Goal: Task Accomplishment & Management: Manage account settings

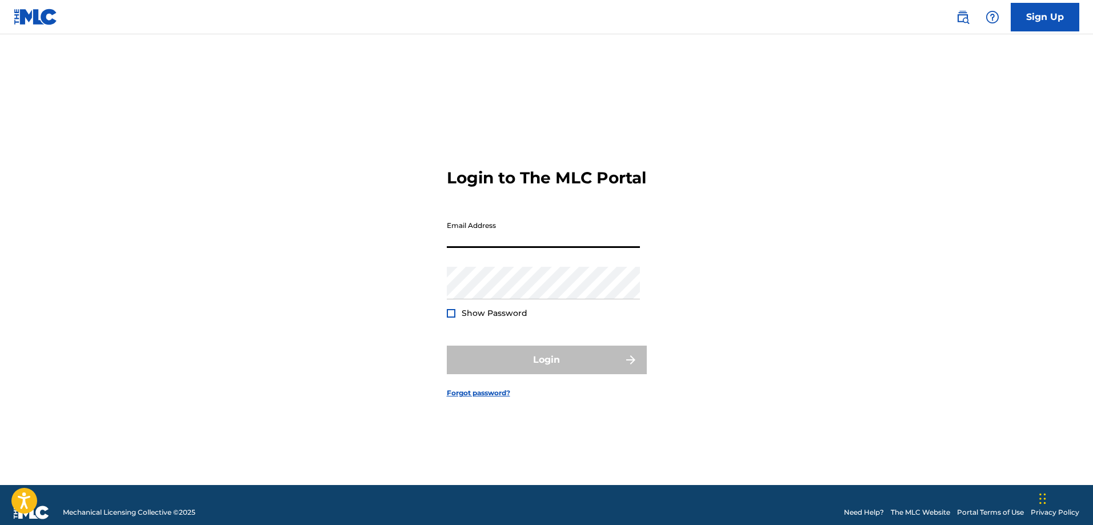
click at [541, 248] on input "Email Address" at bounding box center [543, 231] width 193 height 33
type input "[EMAIL_ADDRESS][DOMAIN_NAME]"
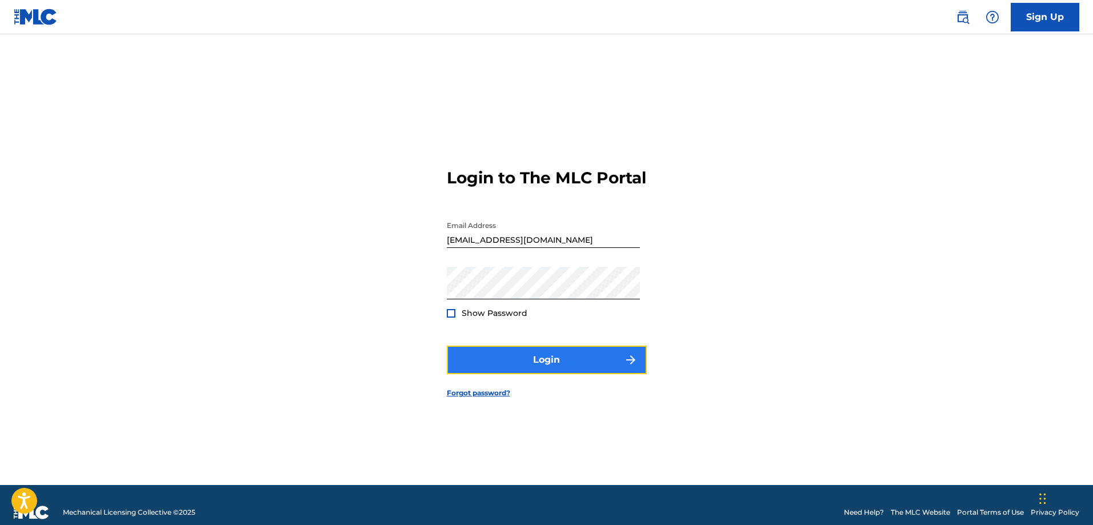
click at [561, 374] on button "Login" at bounding box center [547, 360] width 200 height 29
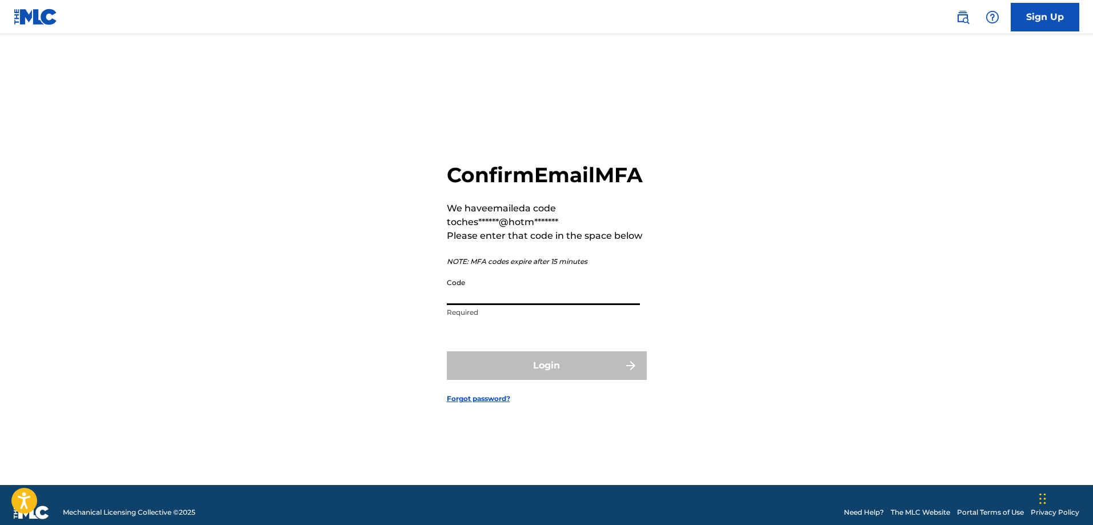
click at [466, 305] on input "Code" at bounding box center [543, 289] width 193 height 33
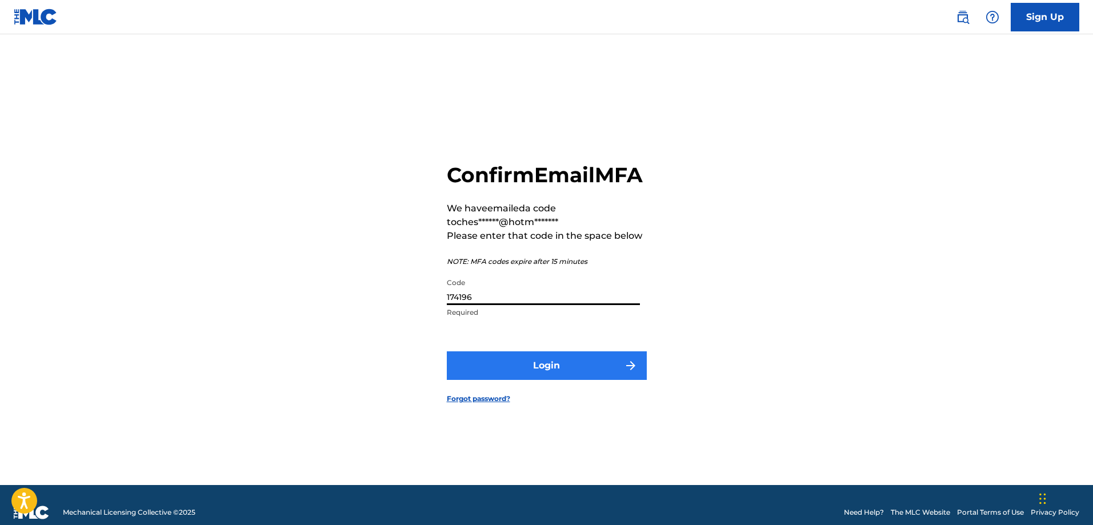
type input "174196"
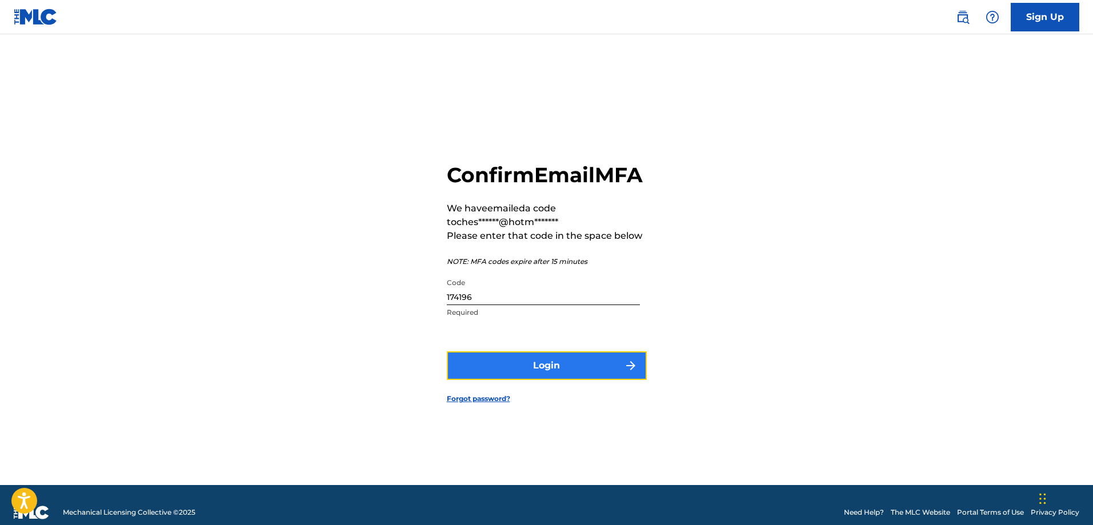
click at [518, 372] on button "Login" at bounding box center [547, 365] width 200 height 29
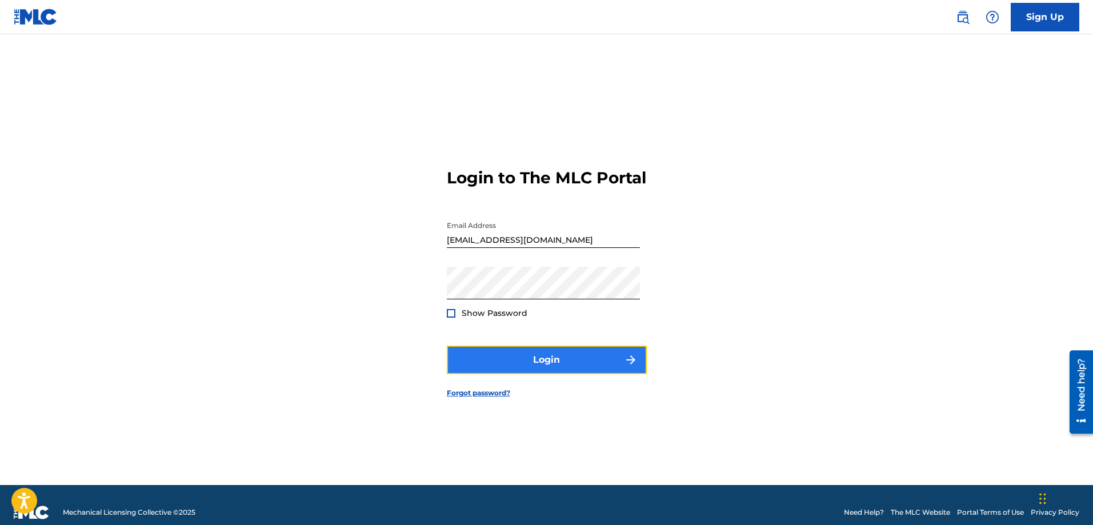
click at [550, 369] on button "Login" at bounding box center [547, 360] width 200 height 29
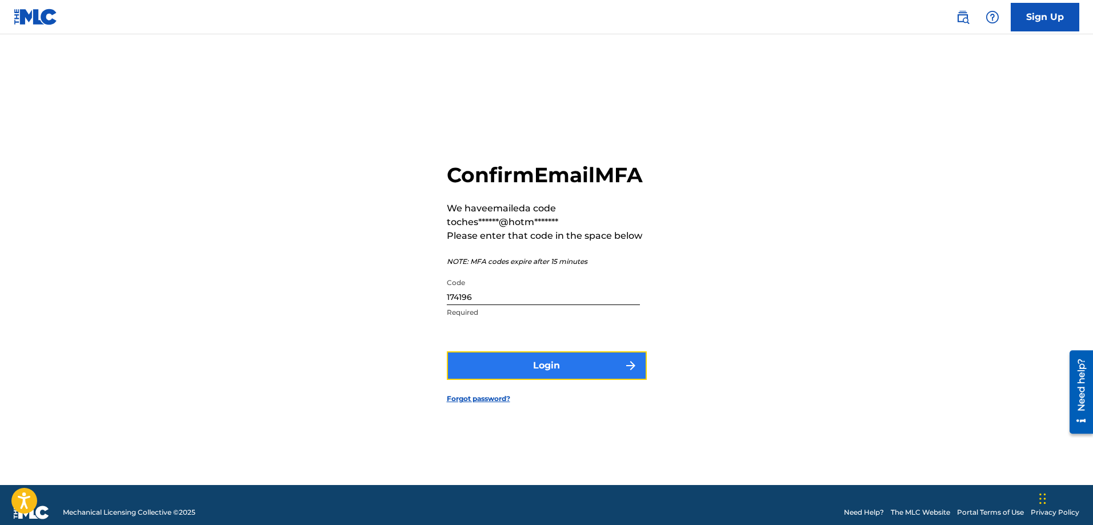
click at [531, 373] on button "Login" at bounding box center [547, 365] width 200 height 29
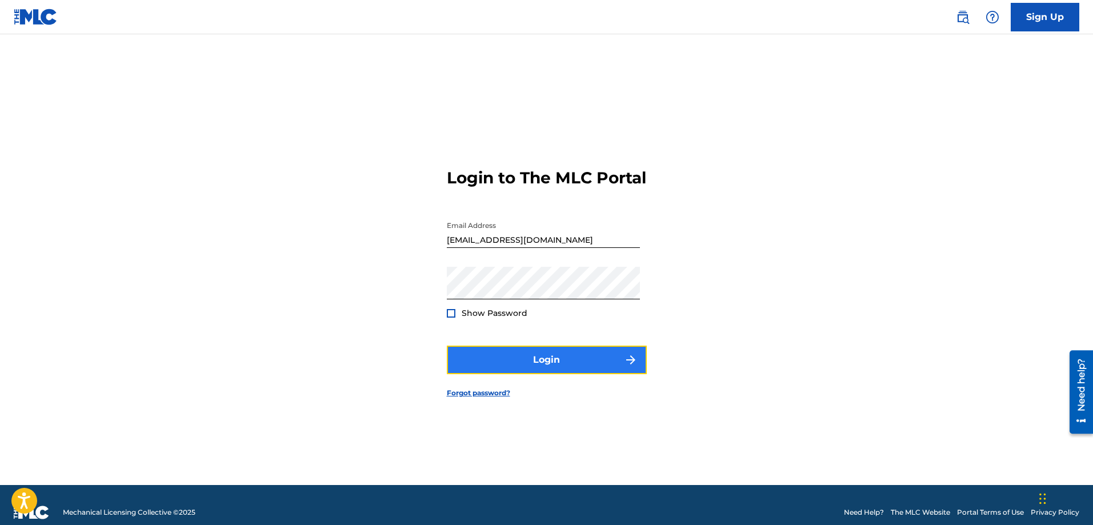
click at [522, 368] on button "Login" at bounding box center [547, 360] width 200 height 29
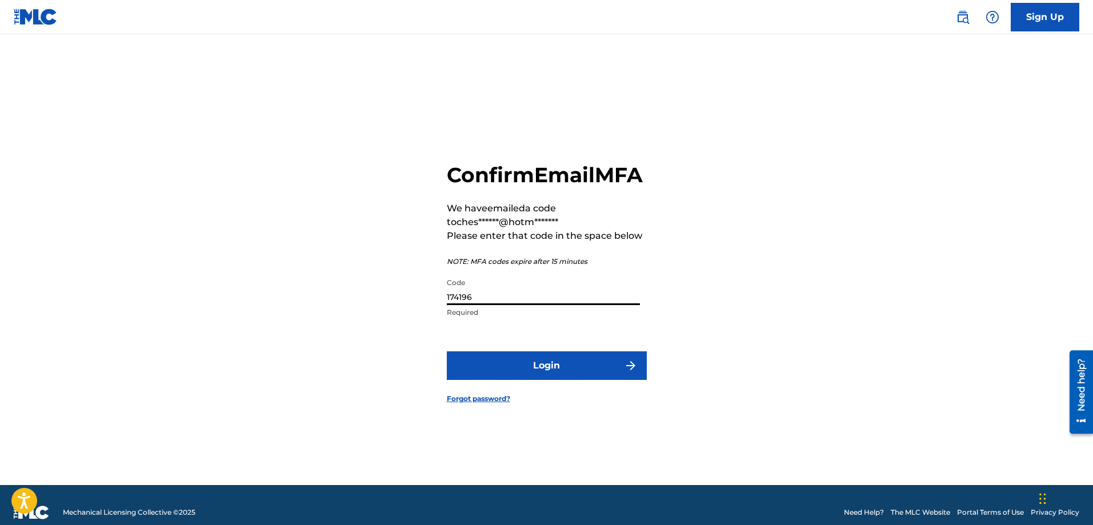
click at [524, 305] on input "174196" at bounding box center [543, 289] width 193 height 33
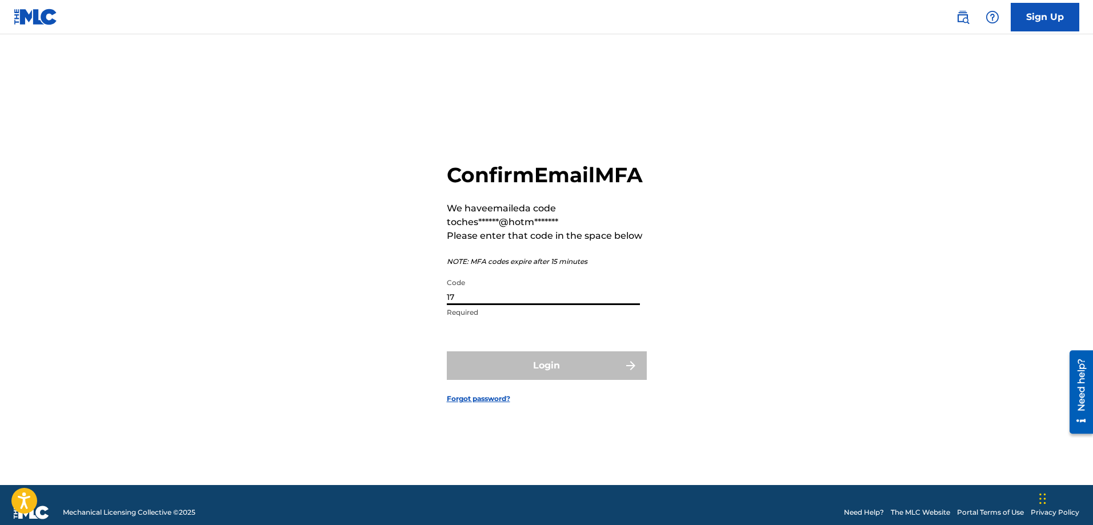
type input "1"
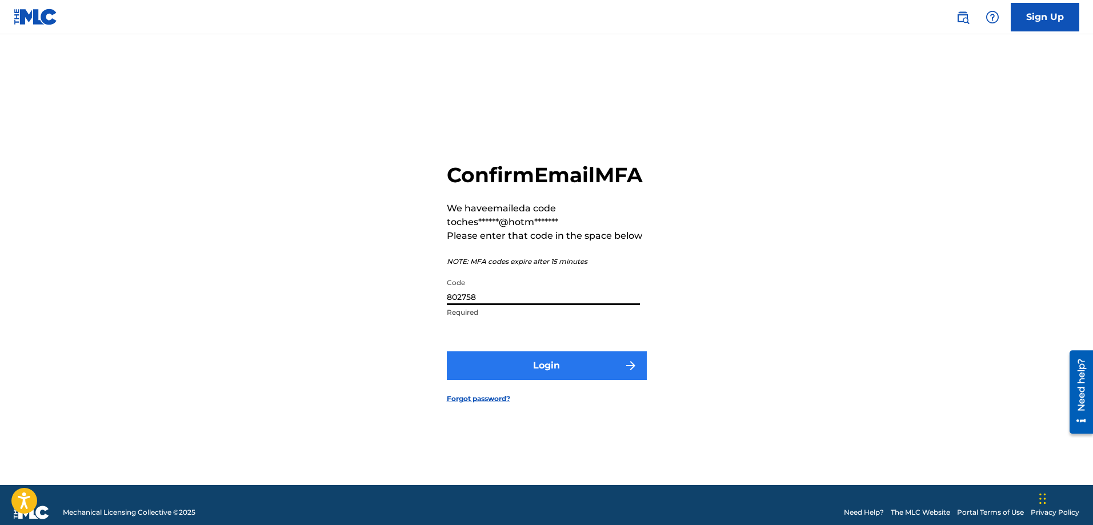
type input "802758"
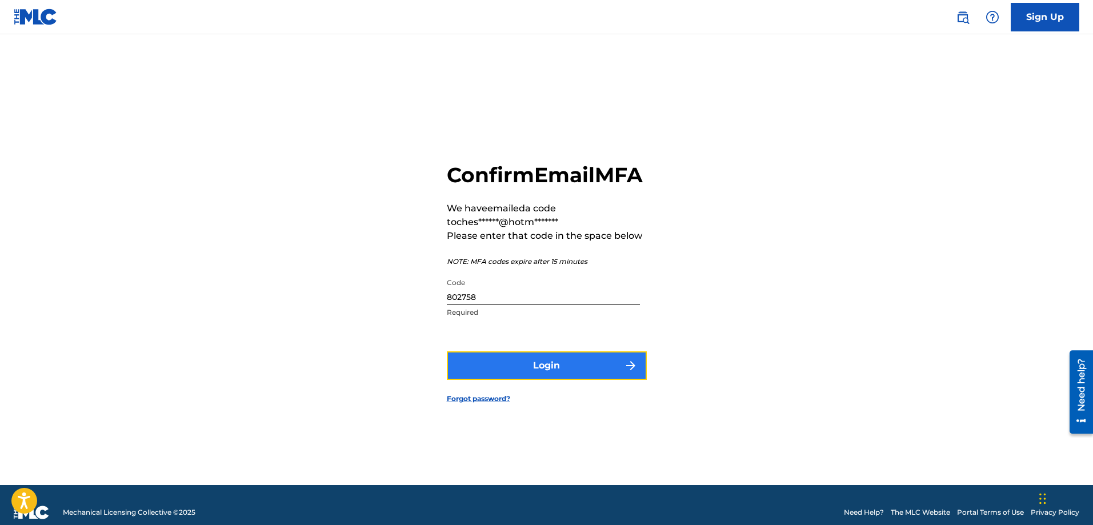
click at [487, 373] on button "Login" at bounding box center [547, 365] width 200 height 29
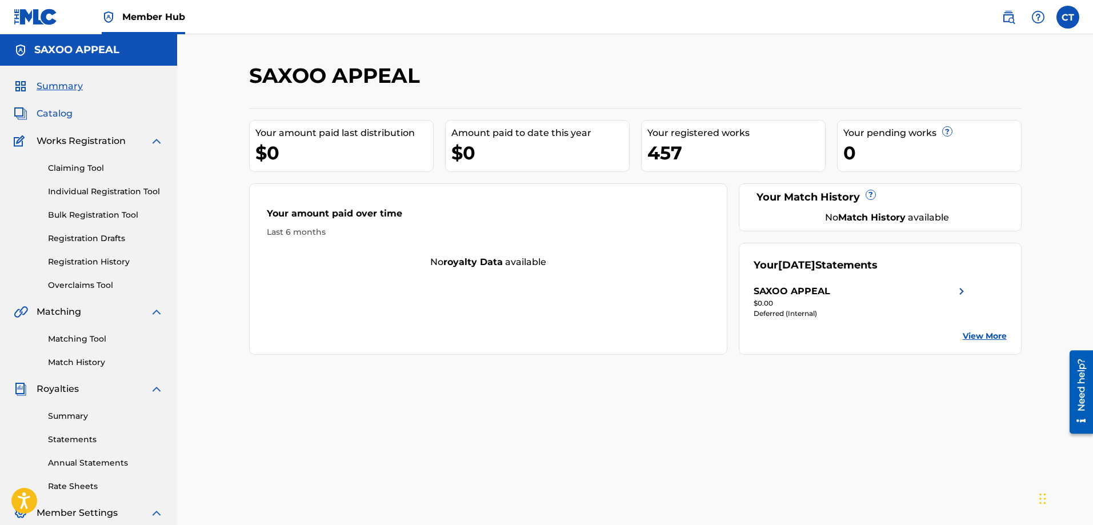
click at [45, 111] on span "Catalog" at bounding box center [55, 114] width 36 height 14
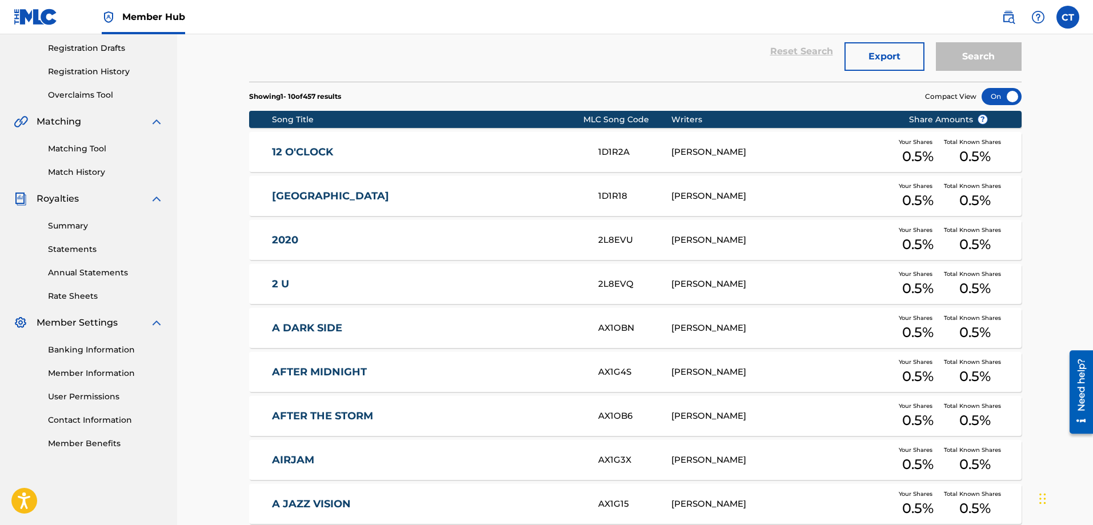
scroll to position [347, 0]
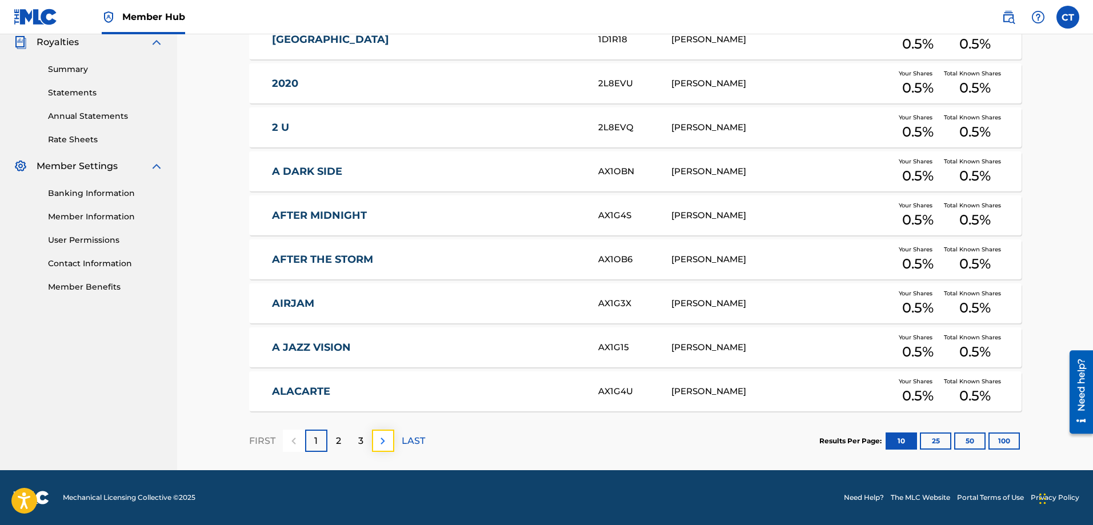
click at [382, 442] on img at bounding box center [383, 441] width 14 height 14
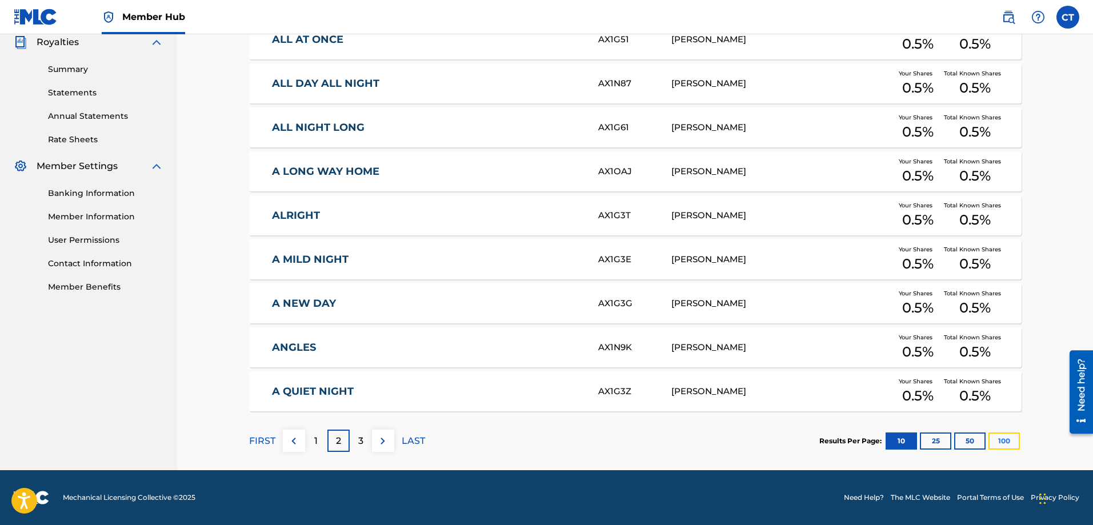
click at [1003, 441] on button "100" at bounding box center [1004, 441] width 31 height 17
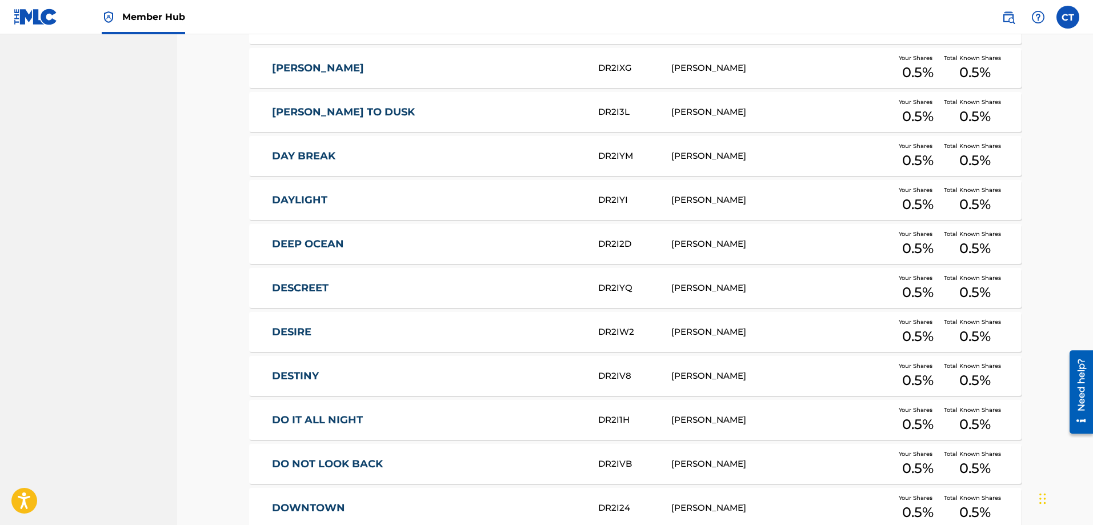
scroll to position [4307, 0]
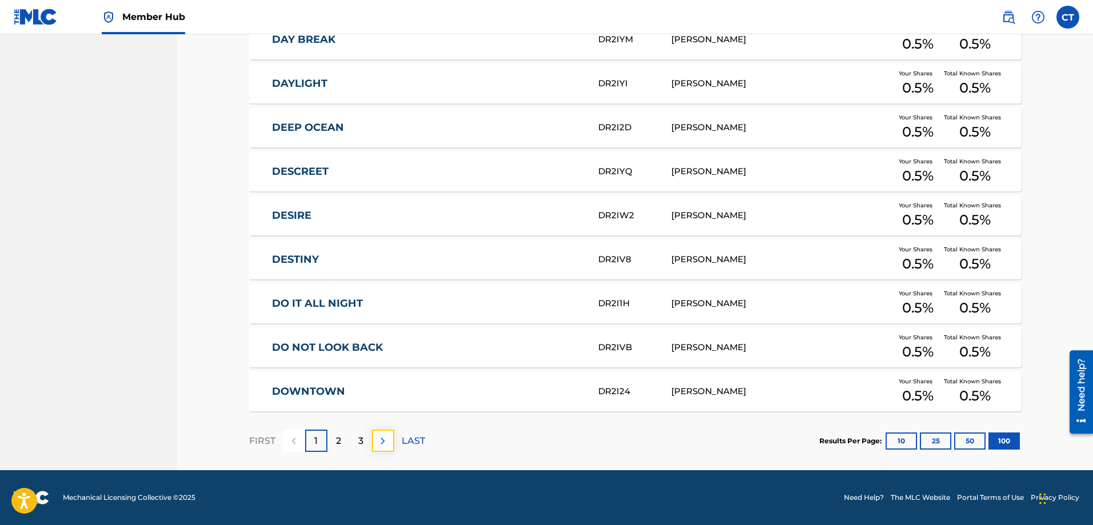
click at [383, 445] on img at bounding box center [383, 441] width 14 height 14
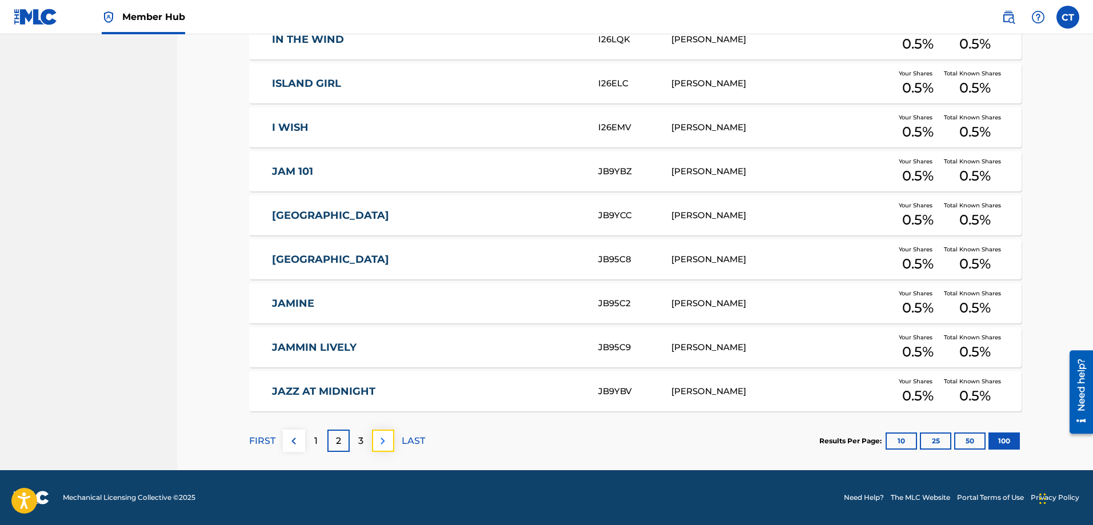
click at [380, 441] on img at bounding box center [383, 441] width 14 height 14
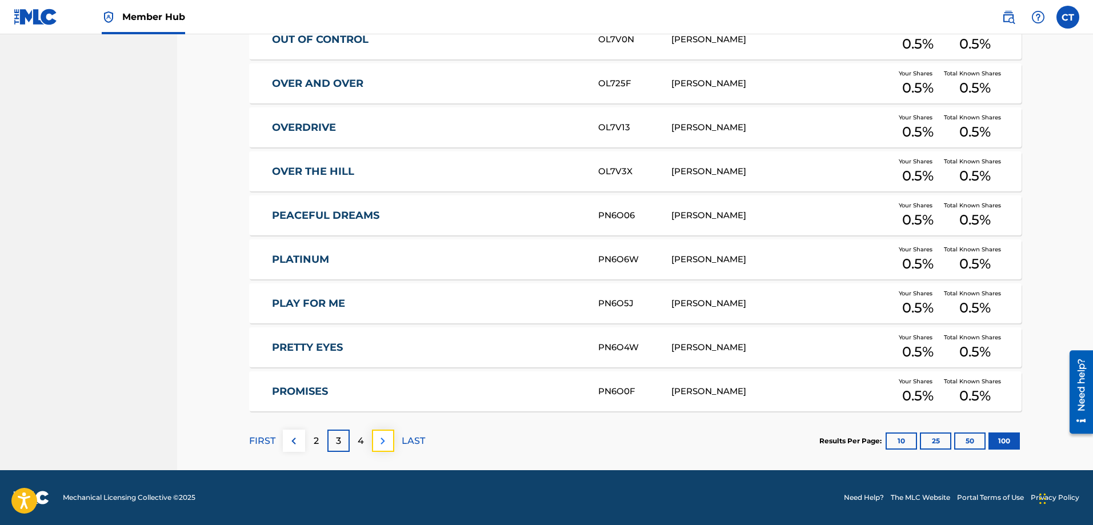
click at [381, 437] on img at bounding box center [383, 441] width 14 height 14
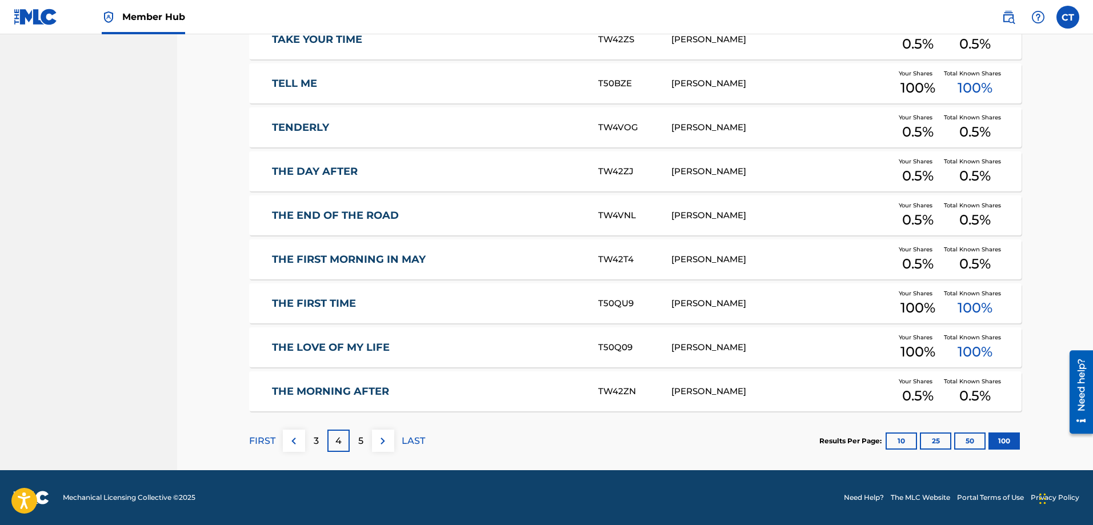
scroll to position [4116, 0]
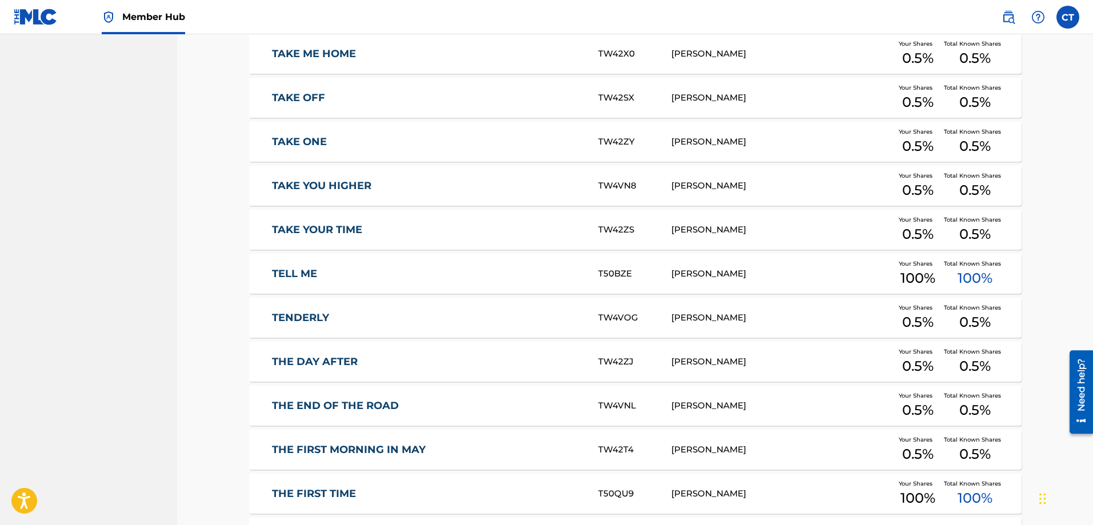
click at [304, 273] on link "TELL ME" at bounding box center [427, 273] width 311 height 13
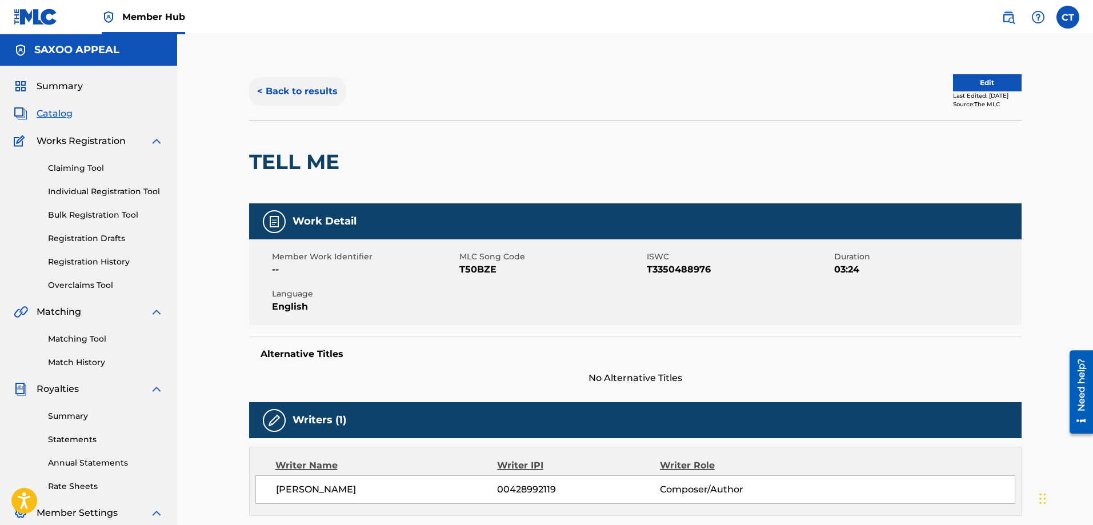
click at [298, 93] on button "< Back to results" at bounding box center [297, 91] width 97 height 29
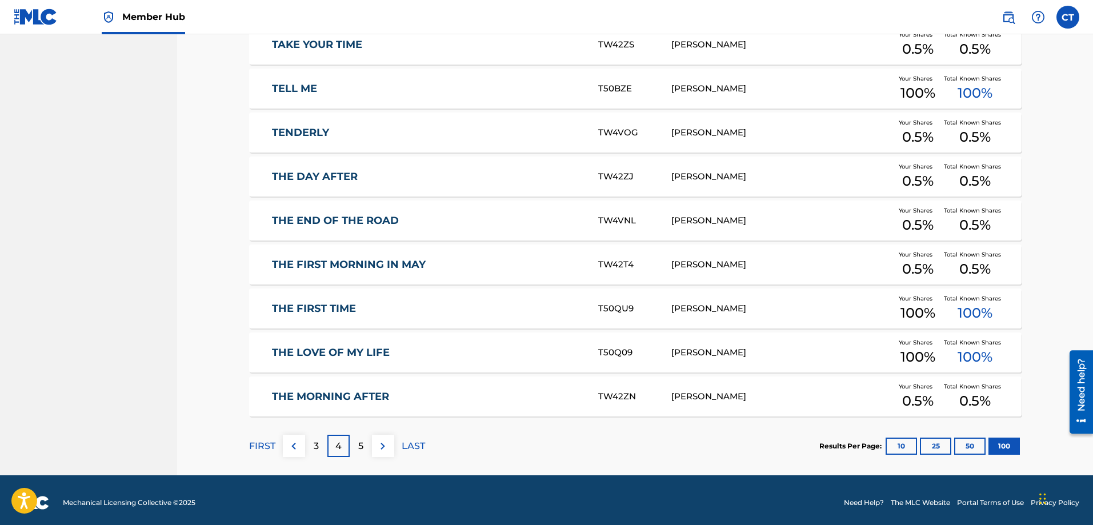
scroll to position [4307, 0]
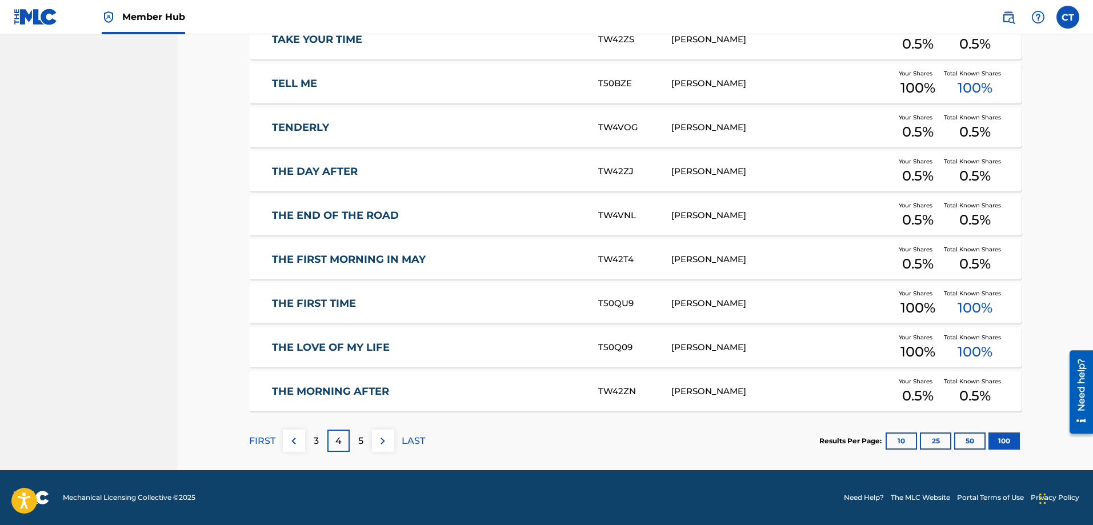
click at [343, 299] on link "THE FIRST TIME" at bounding box center [427, 303] width 311 height 13
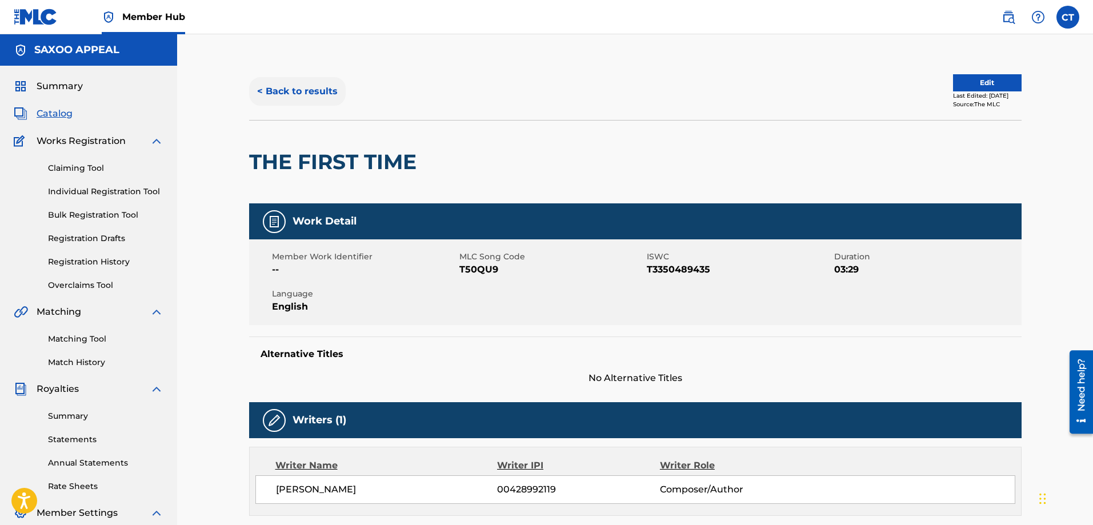
click at [328, 95] on button "< Back to results" at bounding box center [297, 91] width 97 height 29
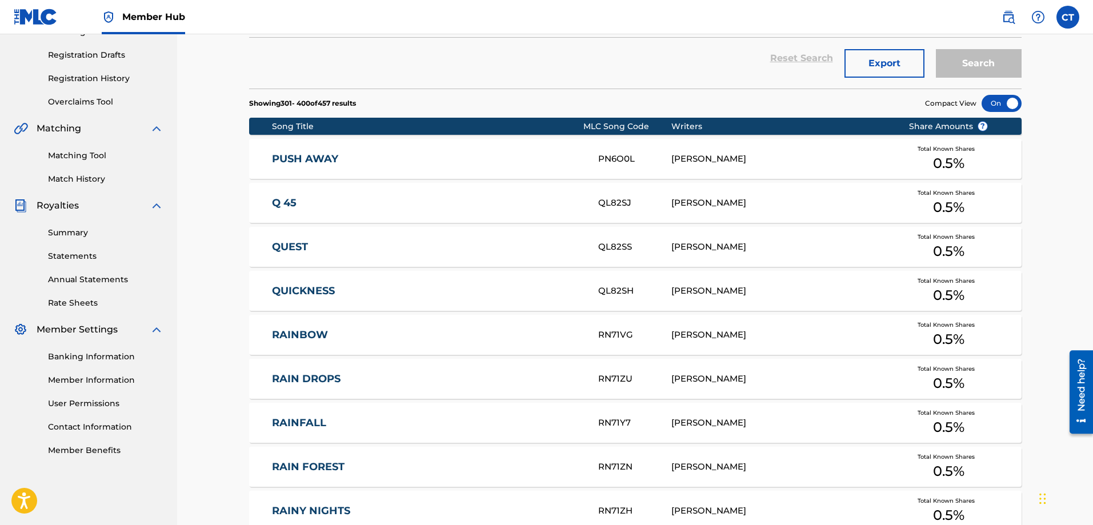
scroll to position [4277, 0]
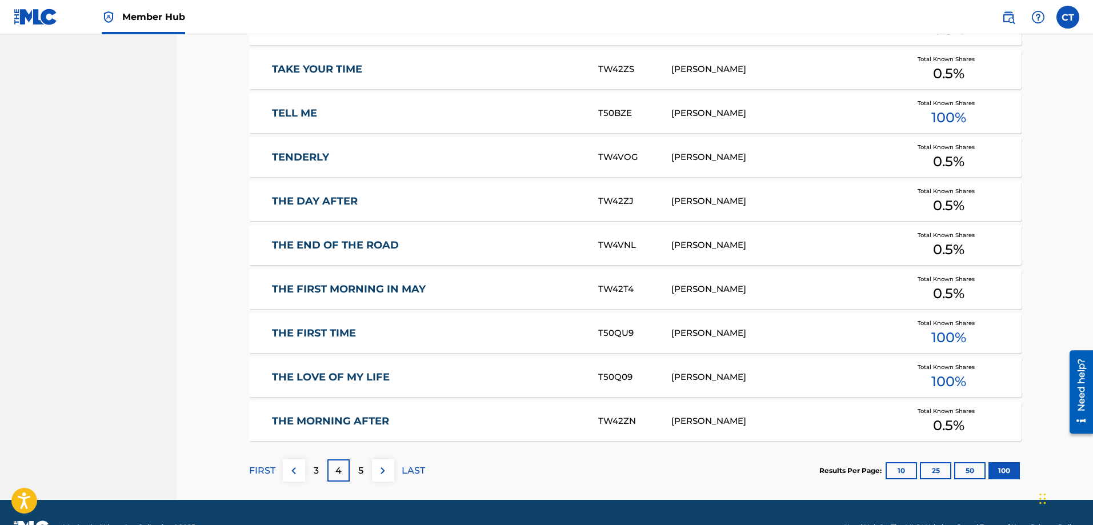
click at [359, 374] on link "THE LOVE OF MY LIFE" at bounding box center [427, 377] width 311 height 13
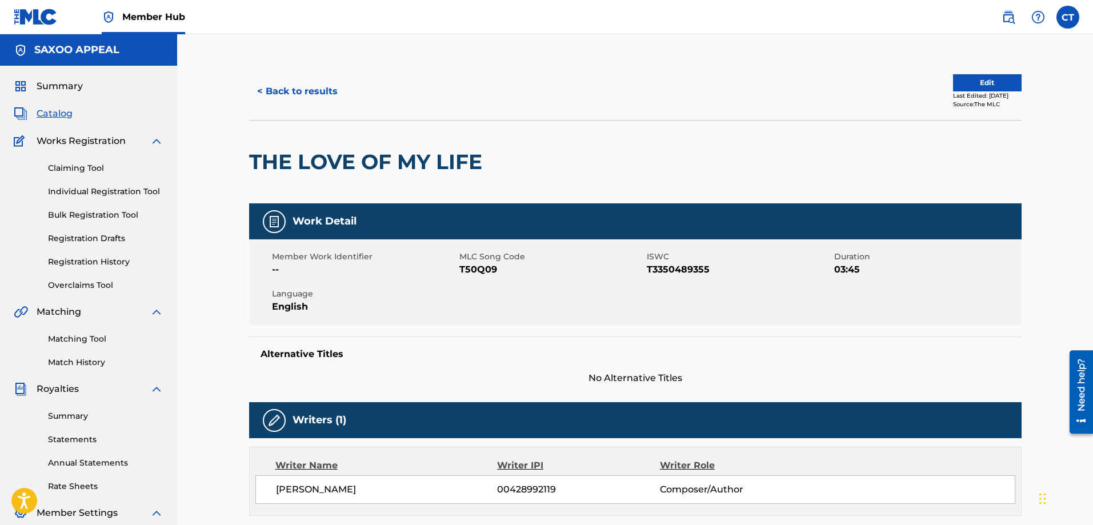
click at [54, 116] on span "Catalog" at bounding box center [55, 114] width 36 height 14
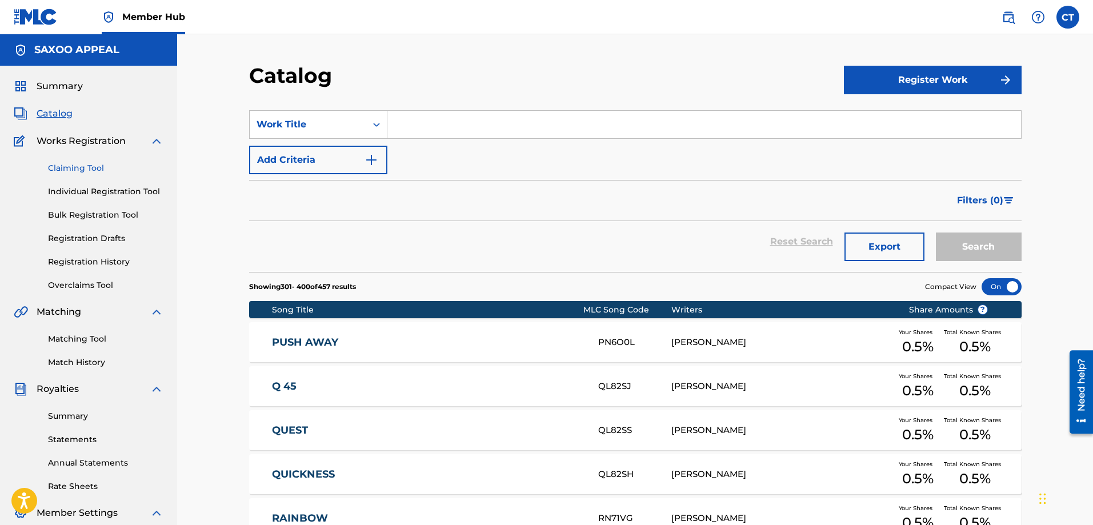
click at [90, 166] on link "Claiming Tool" at bounding box center [105, 168] width 115 height 12
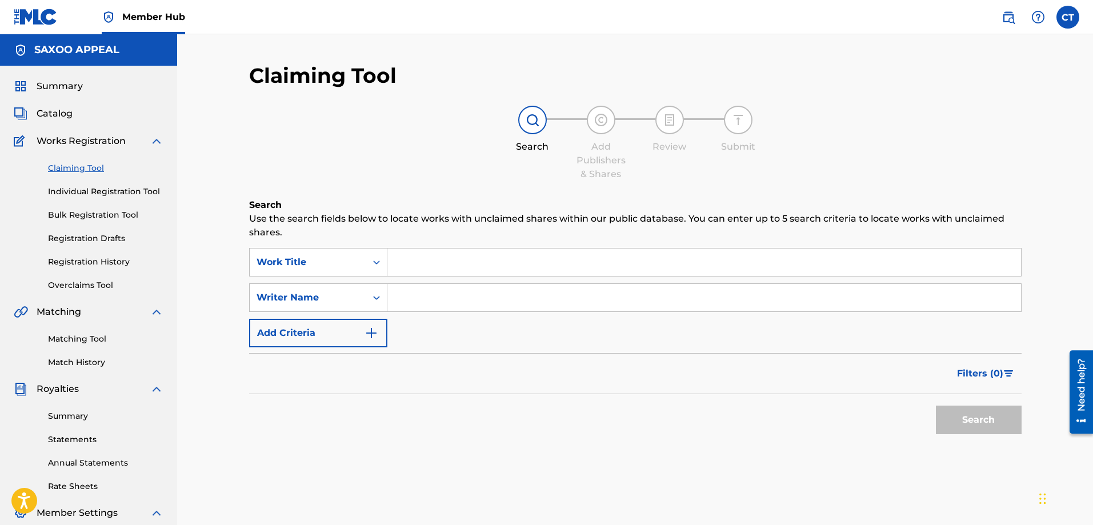
click at [431, 267] on input "Search Form" at bounding box center [704, 262] width 634 height 27
click at [423, 304] on input "Search Form" at bounding box center [704, 297] width 634 height 27
click at [970, 423] on button "Search" at bounding box center [979, 420] width 86 height 29
click at [441, 301] on input "[PERSON_NAME]" at bounding box center [704, 297] width 634 height 27
type input "[PERSON_NAME]"
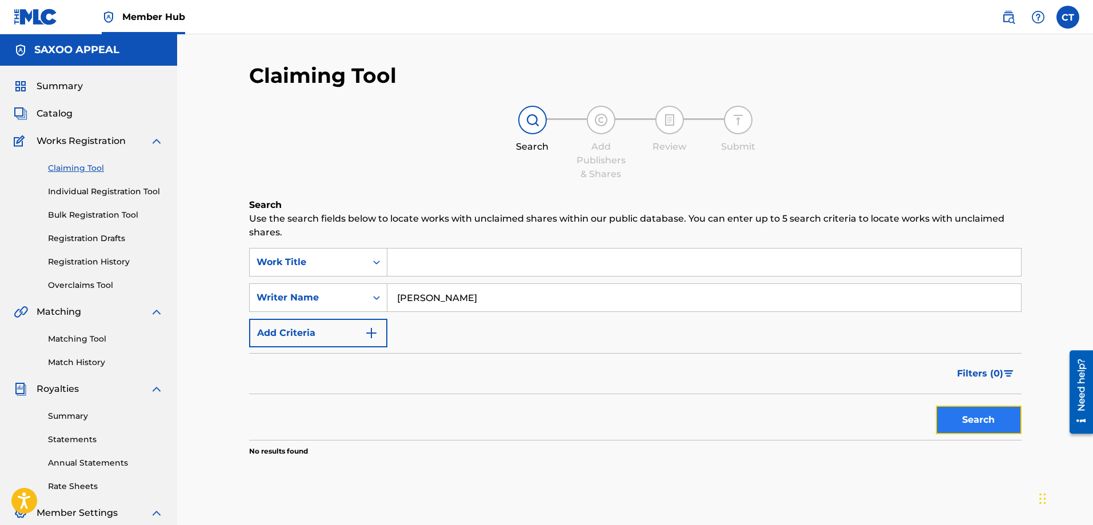
click at [995, 419] on button "Search" at bounding box center [979, 420] width 86 height 29
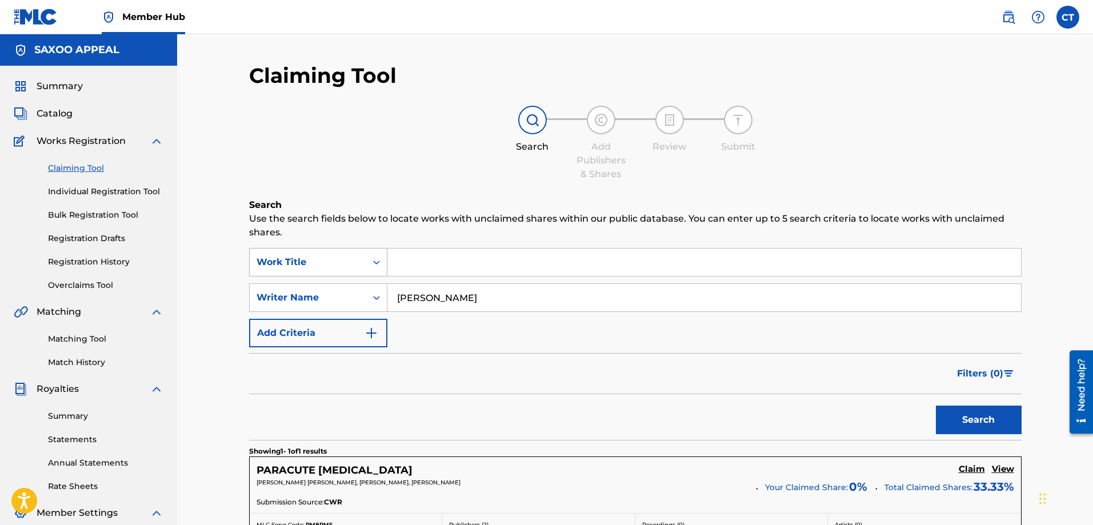
click at [377, 262] on icon "Search Form" at bounding box center [376, 262] width 11 height 11
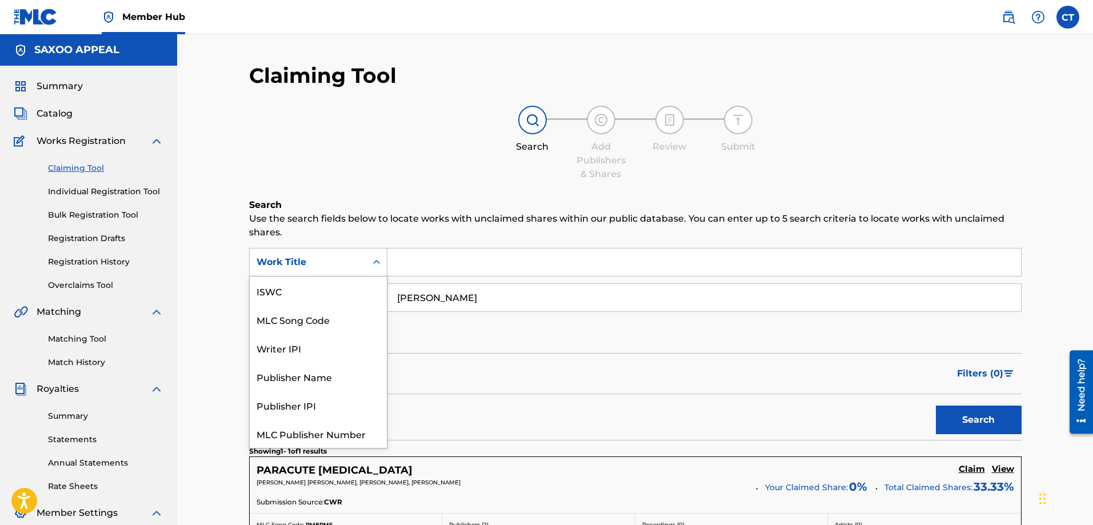
scroll to position [29, 0]
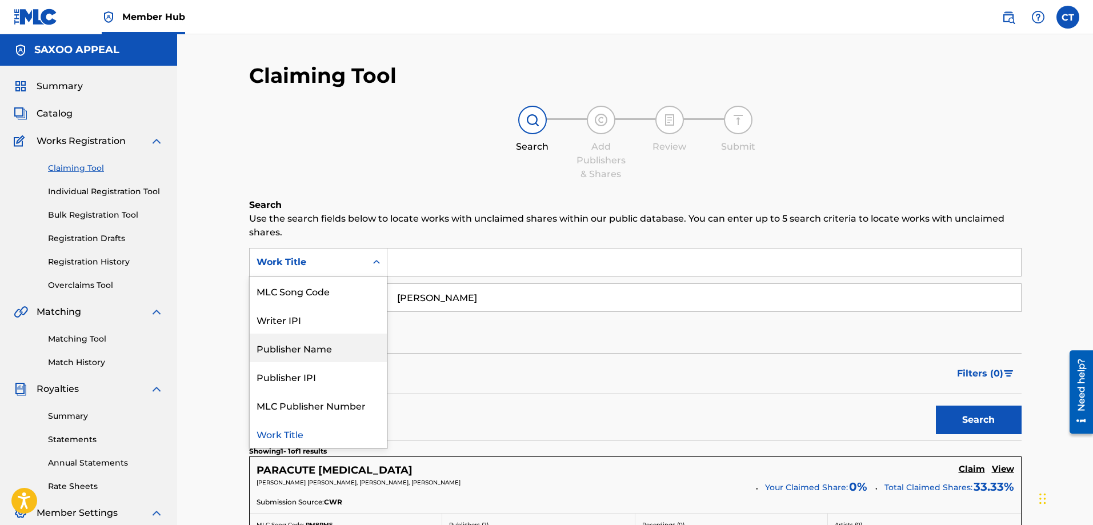
click at [319, 342] on div "Publisher Name" at bounding box center [318, 348] width 137 height 29
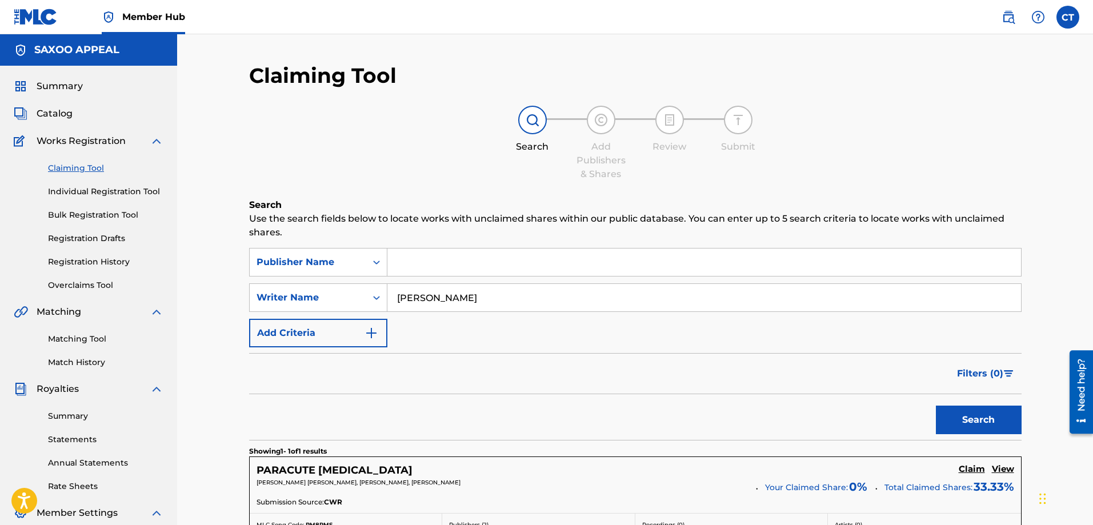
click at [426, 264] on input "Search Form" at bounding box center [704, 262] width 634 height 27
type input "saxoo appeal"
click at [949, 422] on button "Search" at bounding box center [979, 420] width 86 height 29
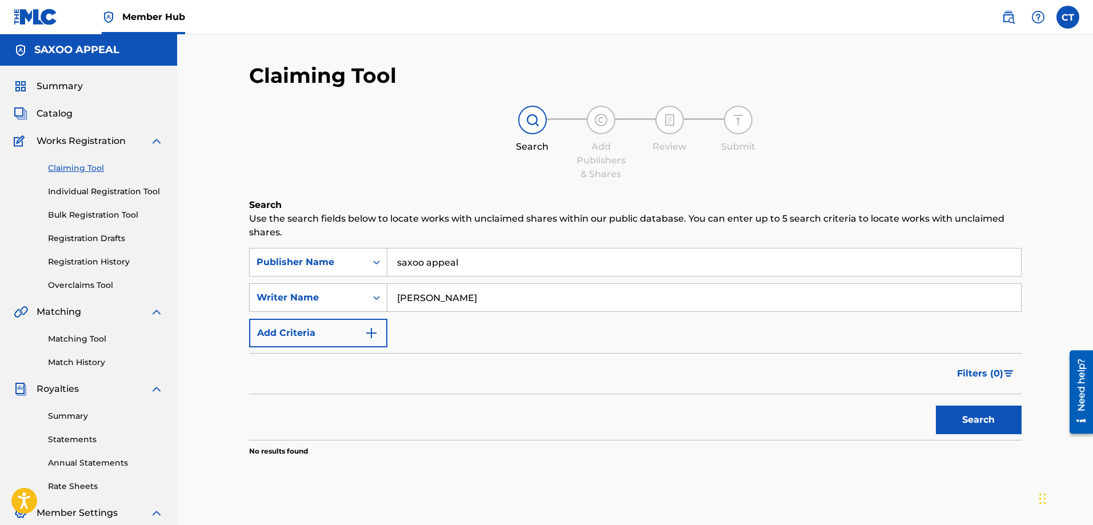
click at [378, 303] on div "Search Form" at bounding box center [376, 297] width 21 height 21
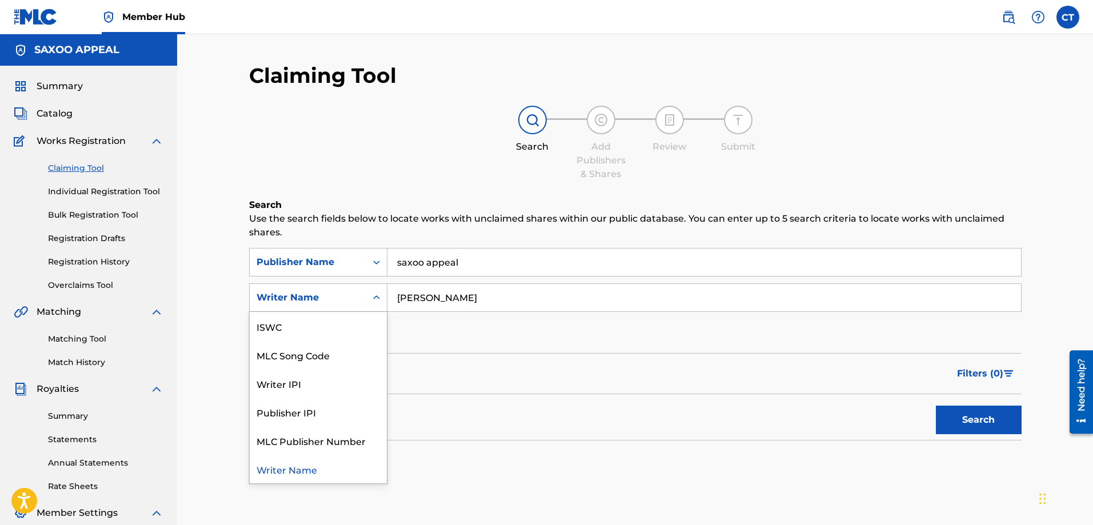
click at [301, 468] on div "Writer Name" at bounding box center [318, 469] width 137 height 29
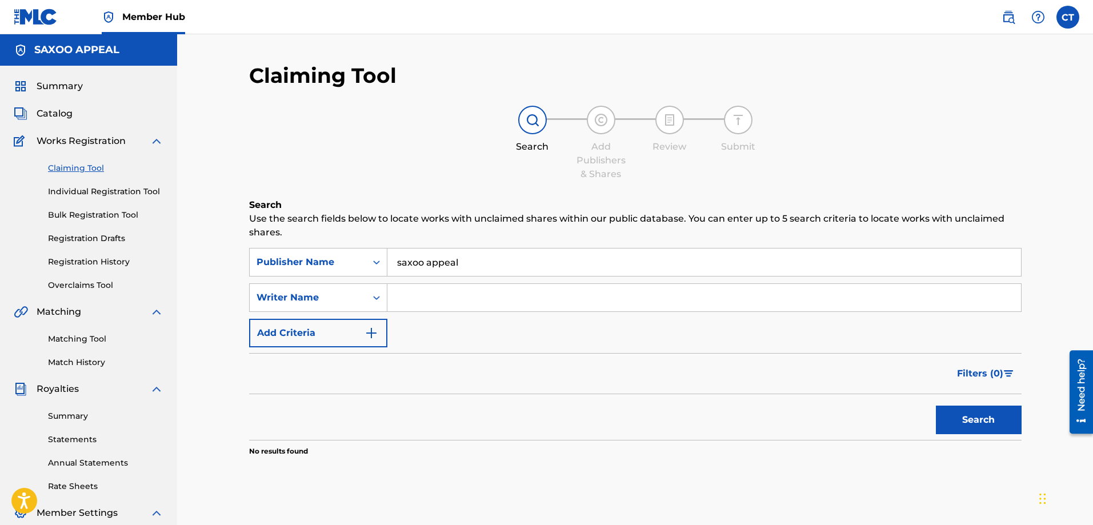
click at [404, 291] on input "Search Form" at bounding box center [704, 297] width 634 height 27
click at [946, 426] on button "Search" at bounding box center [979, 420] width 86 height 29
click at [442, 301] on input "[PERSON_NAME]" at bounding box center [704, 297] width 634 height 27
type input "[PERSON_NAME]"
click at [966, 419] on button "Search" at bounding box center [979, 420] width 86 height 29
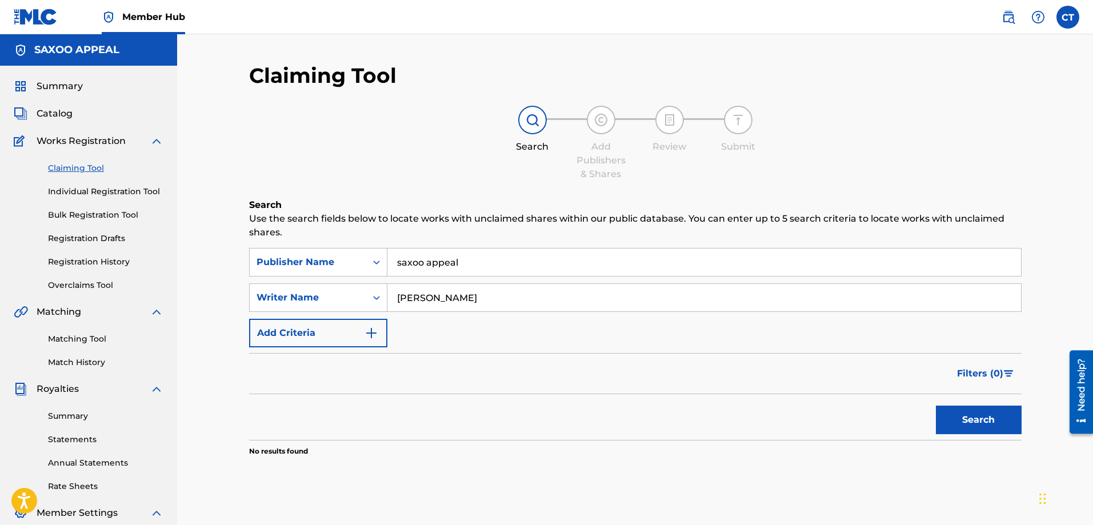
click at [87, 168] on link "Claiming Tool" at bounding box center [105, 168] width 115 height 12
click at [86, 164] on link "Claiming Tool" at bounding box center [105, 168] width 115 height 12
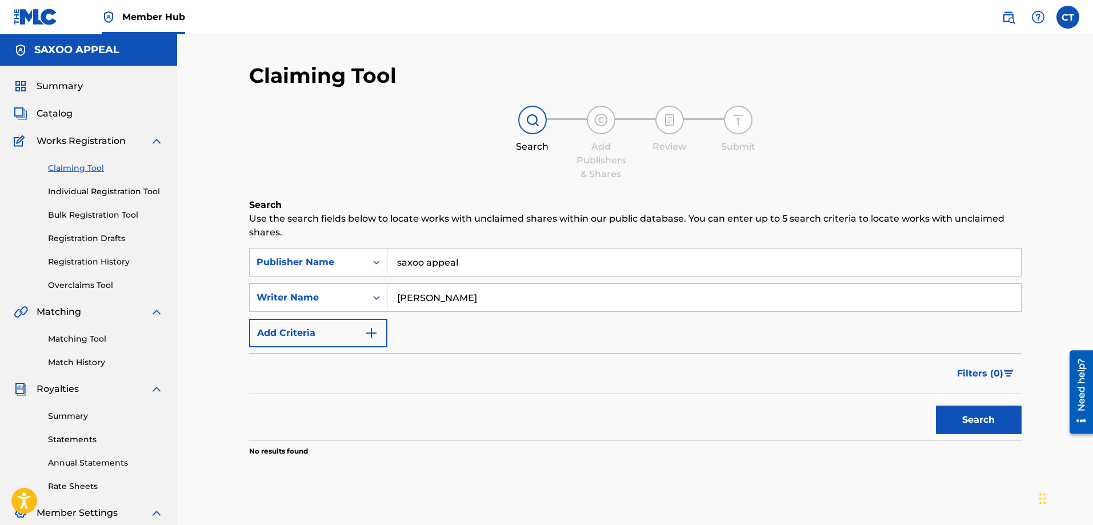
click at [477, 266] on input "saxoo appeal" at bounding box center [704, 262] width 634 height 27
type input "saxoo appeal music"
click at [970, 426] on button "Search" at bounding box center [979, 420] width 86 height 29
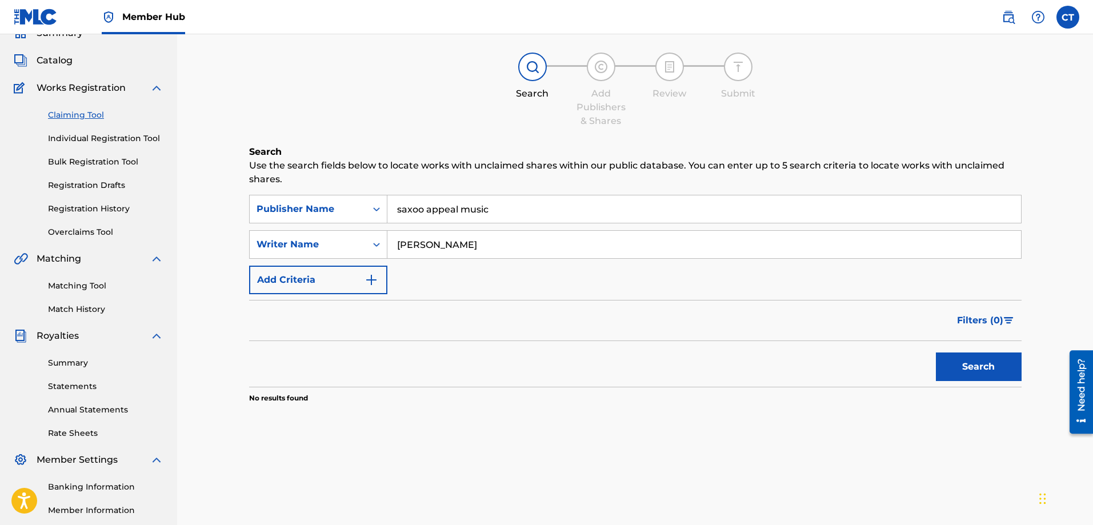
scroll to position [0, 0]
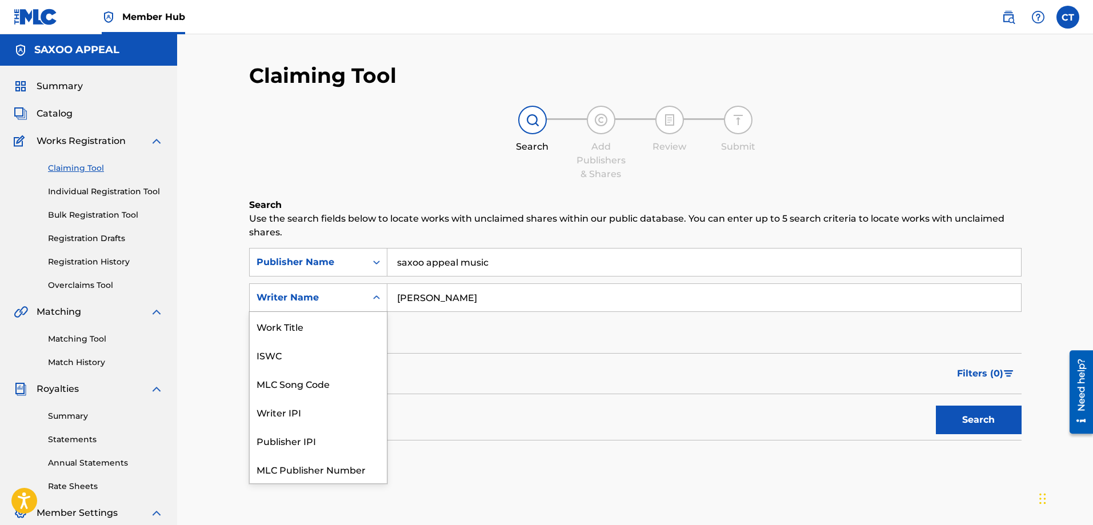
click at [378, 299] on icon "Search Form" at bounding box center [376, 297] width 11 height 11
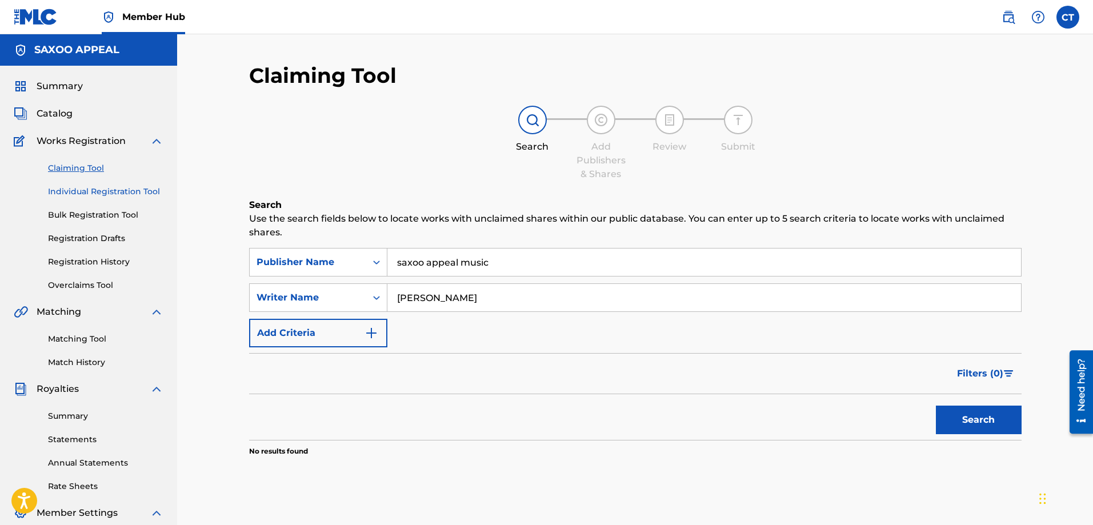
click at [128, 191] on link "Individual Registration Tool" at bounding box center [105, 192] width 115 height 12
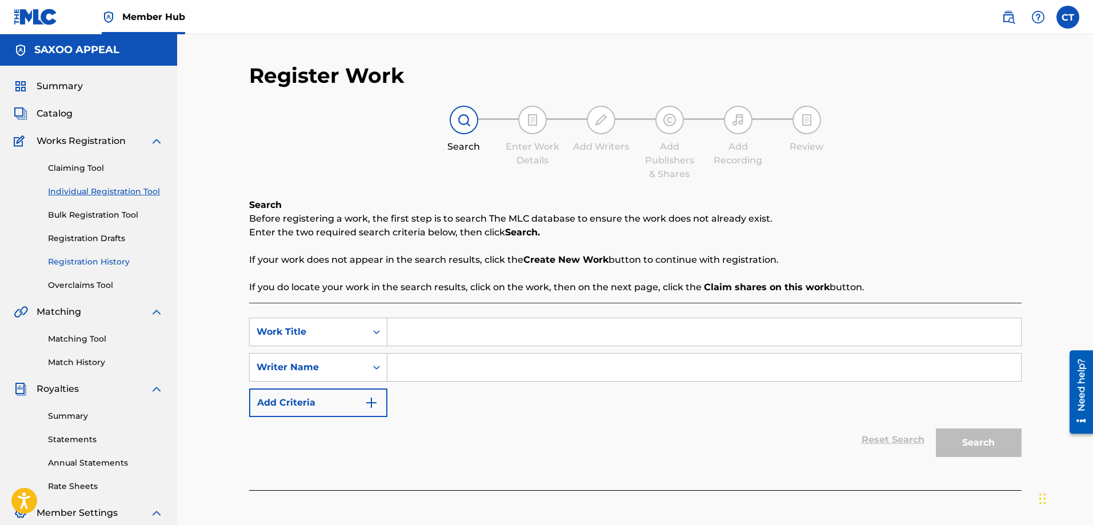
click at [82, 257] on link "Registration History" at bounding box center [105, 262] width 115 height 12
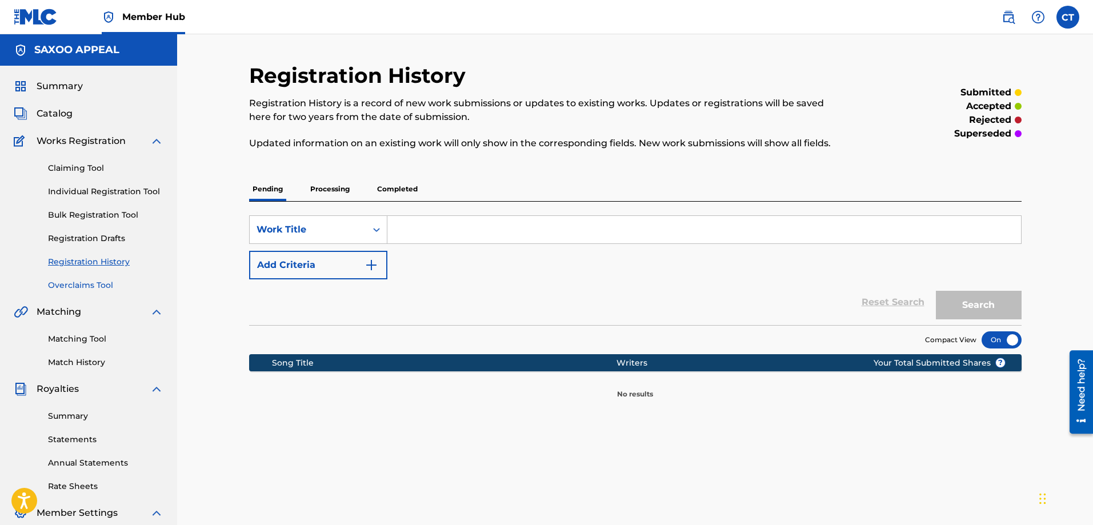
click at [72, 285] on link "Overclaims Tool" at bounding box center [105, 285] width 115 height 12
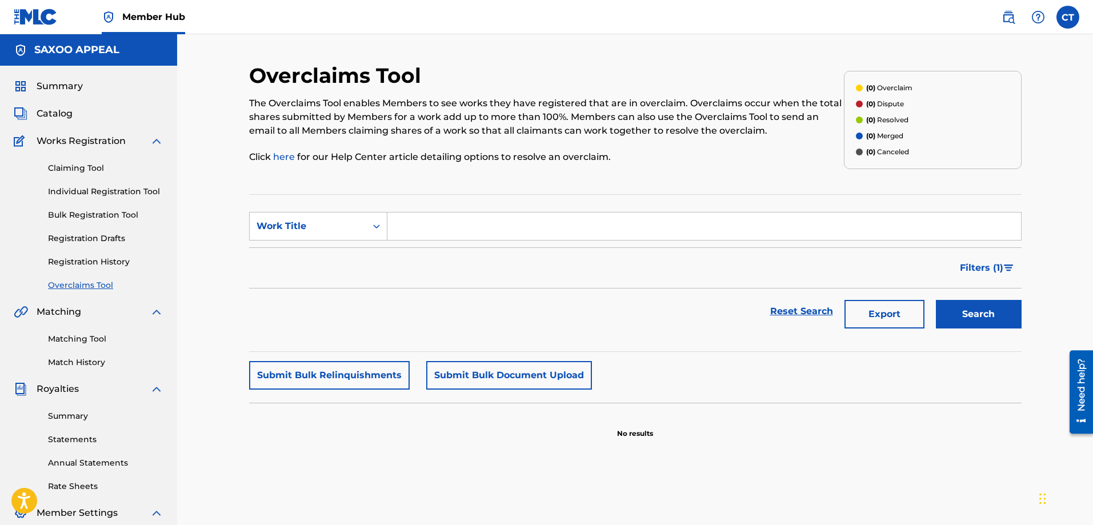
click at [421, 229] on input "Search Form" at bounding box center [704, 226] width 634 height 27
click at [374, 234] on div "Search Form" at bounding box center [376, 226] width 21 height 21
click at [374, 231] on icon "Search Form" at bounding box center [376, 226] width 11 height 11
click at [397, 223] on input "Search Form" at bounding box center [704, 226] width 634 height 27
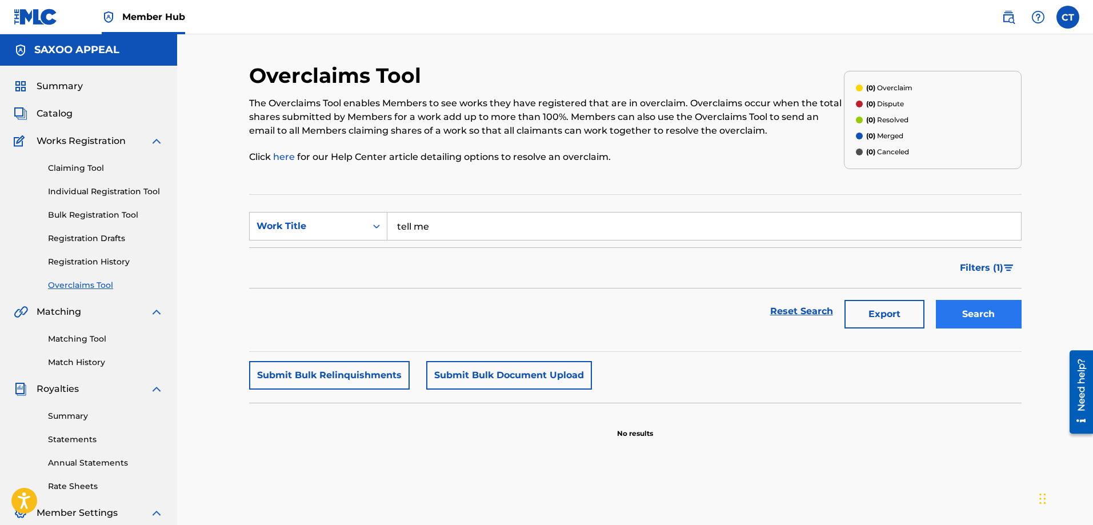
type input "tell me"
click at [966, 312] on button "Search" at bounding box center [979, 314] width 86 height 29
click at [87, 337] on link "Matching Tool" at bounding box center [105, 339] width 115 height 12
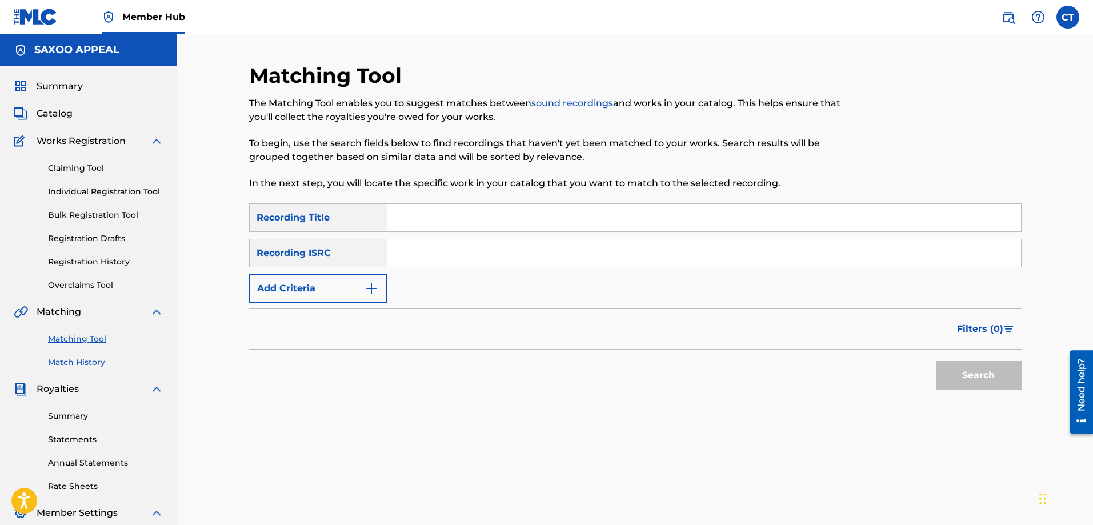
click at [75, 362] on link "Match History" at bounding box center [105, 363] width 115 height 12
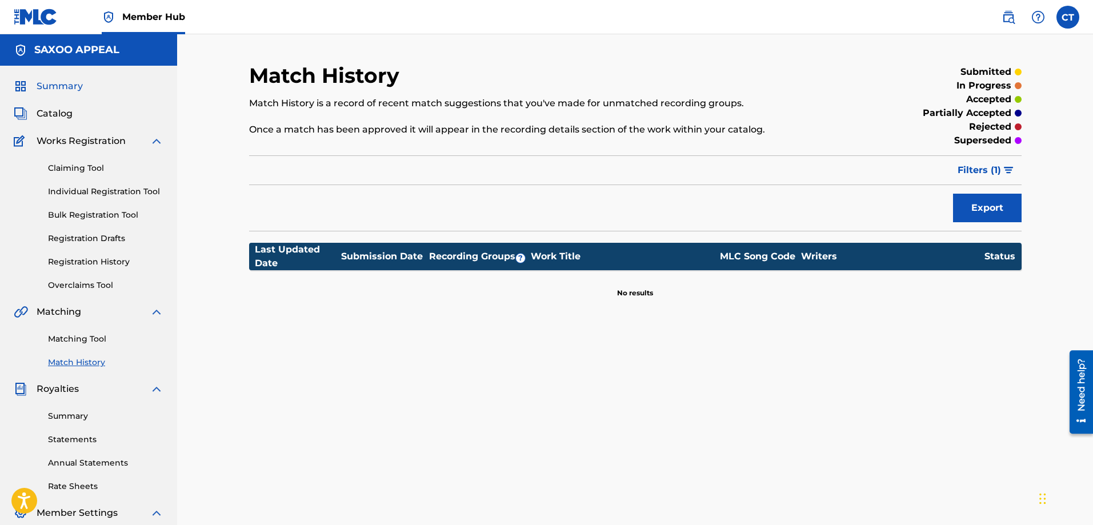
click at [70, 83] on span "Summary" at bounding box center [60, 86] width 46 height 14
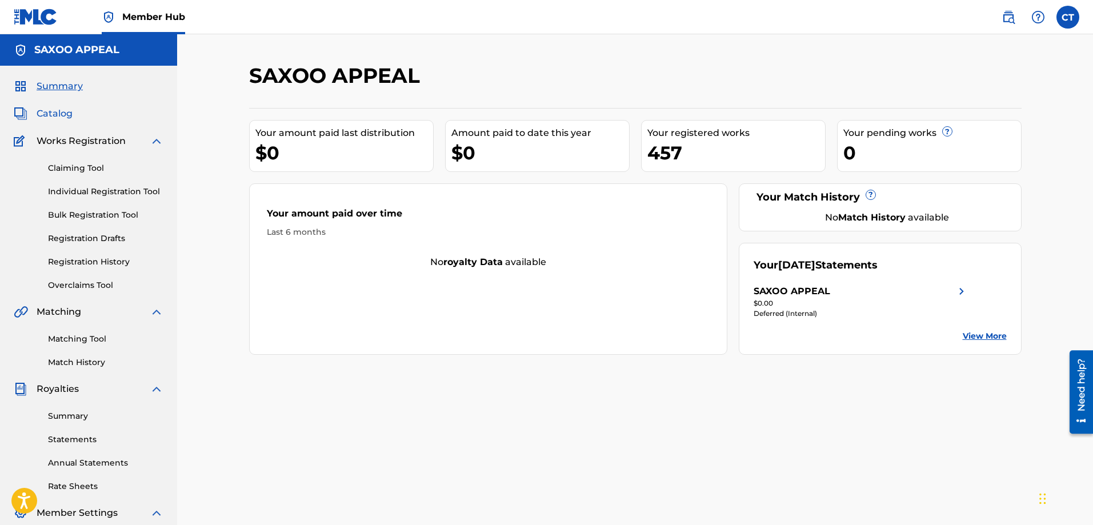
click at [65, 111] on span "Catalog" at bounding box center [55, 114] width 36 height 14
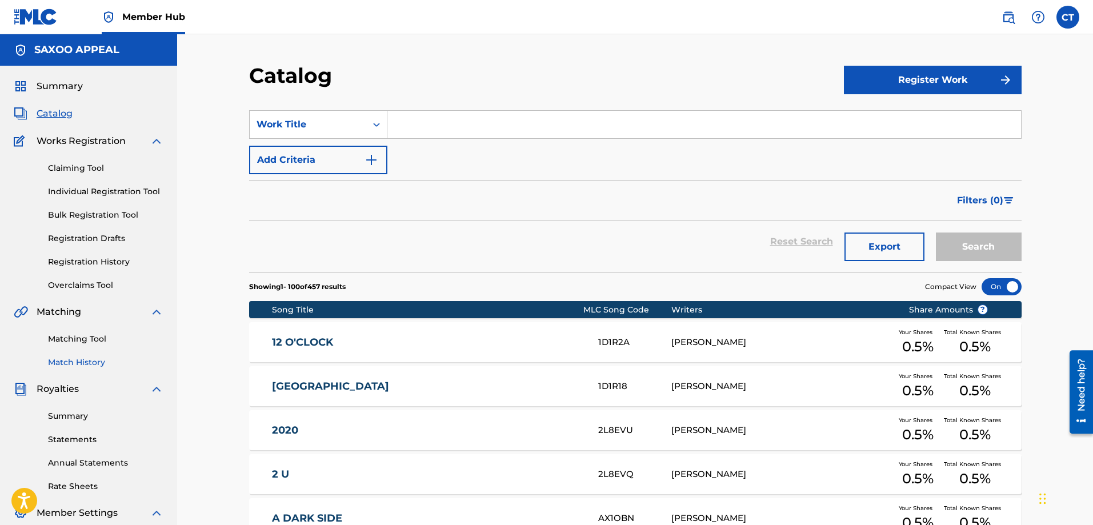
click at [65, 363] on link "Match History" at bounding box center [105, 363] width 115 height 12
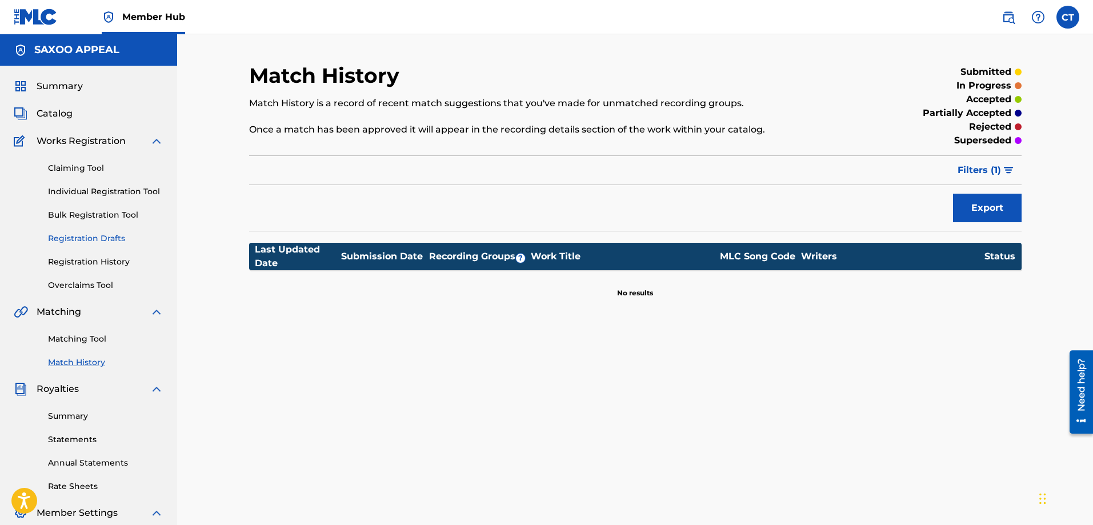
click at [99, 239] on link "Registration Drafts" at bounding box center [105, 239] width 115 height 12
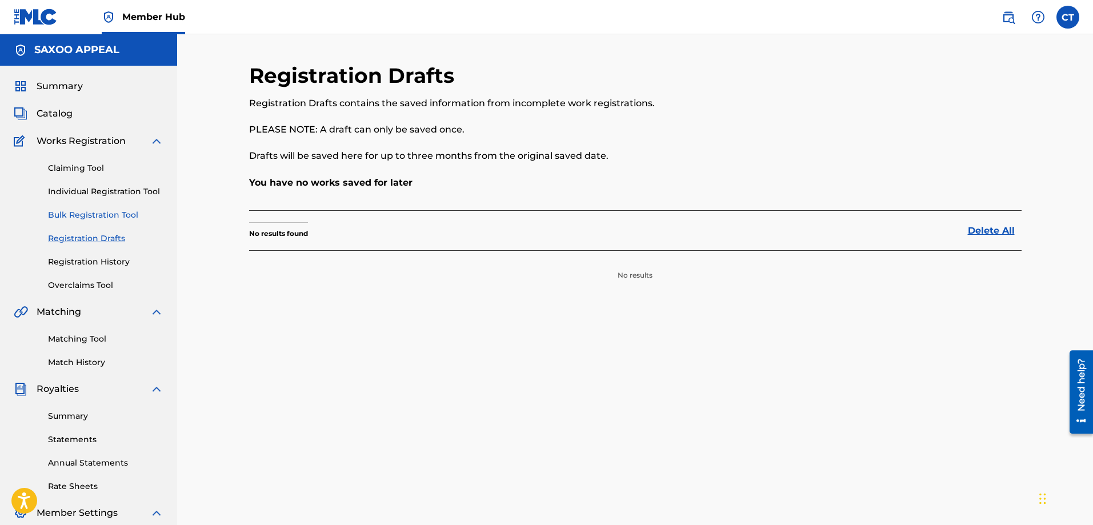
click at [99, 214] on link "Bulk Registration Tool" at bounding box center [105, 215] width 115 height 12
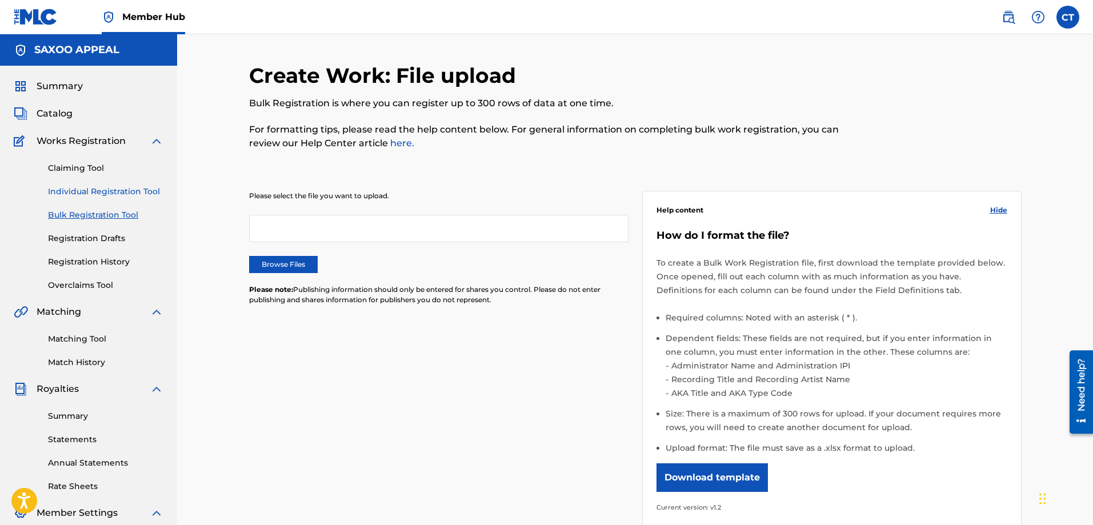
click at [104, 194] on link "Individual Registration Tool" at bounding box center [105, 192] width 115 height 12
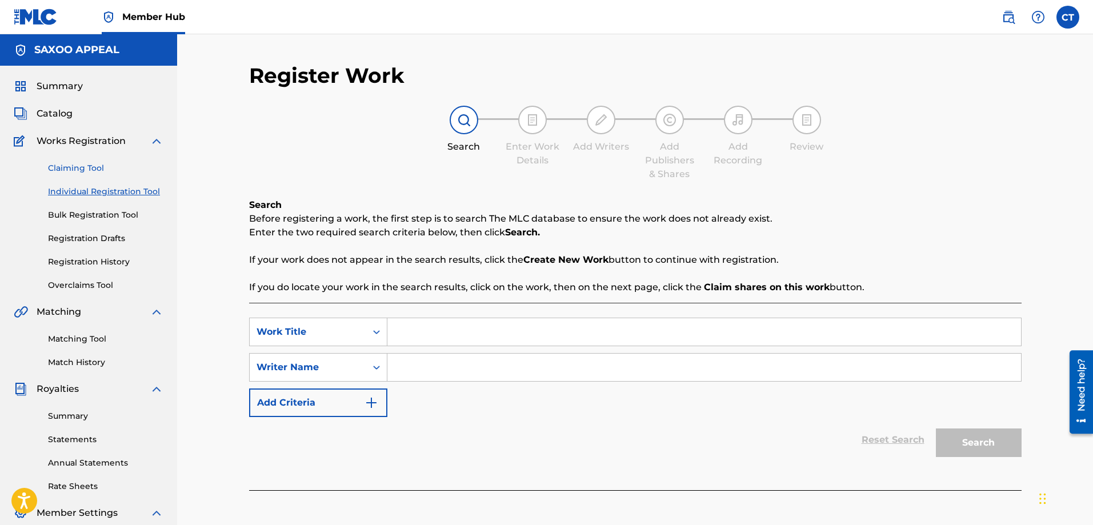
click at [91, 165] on link "Claiming Tool" at bounding box center [105, 168] width 115 height 12
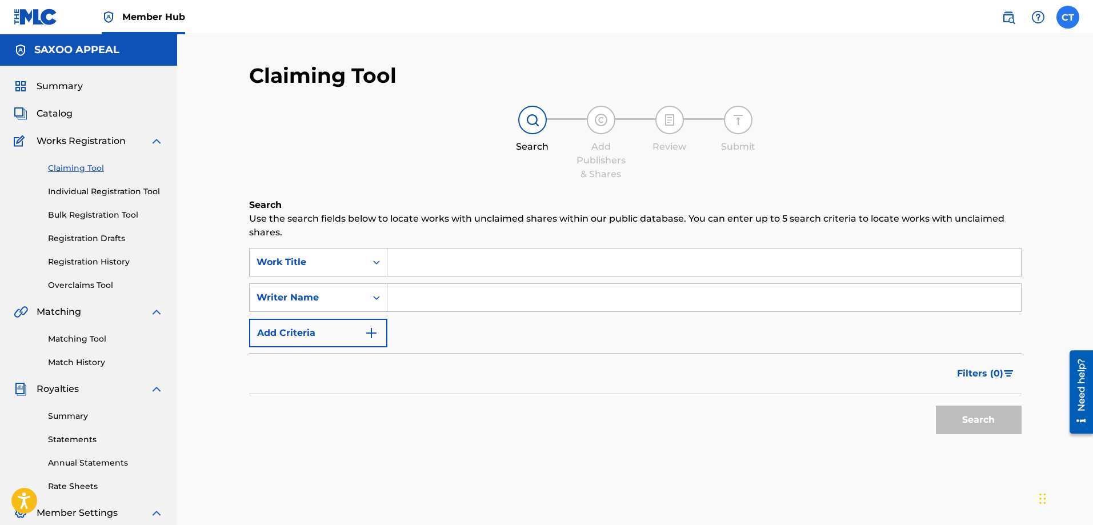
click at [1069, 19] on label at bounding box center [1068, 17] width 23 height 23
click at [1068, 17] on input "CT [PERSON_NAME] [EMAIL_ADDRESS][DOMAIN_NAME] Notification Preferences Profile …" at bounding box center [1068, 17] width 0 height 0
click at [952, 161] on p "Log out" at bounding box center [957, 162] width 27 height 10
click at [1068, 17] on input "CT [PERSON_NAME] [EMAIL_ADDRESS][DOMAIN_NAME] Notification Preferences Profile …" at bounding box center [1068, 17] width 0 height 0
